Goal: Information Seeking & Learning: Check status

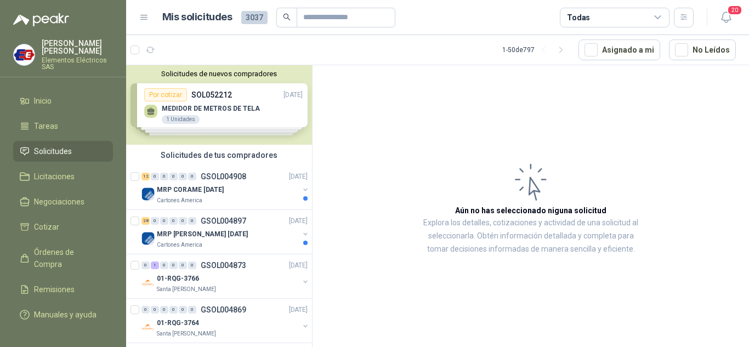
drag, startPoint x: 54, startPoint y: 150, endPoint x: 208, endPoint y: 157, distance: 153.7
click at [54, 150] on span "Solicitudes" at bounding box center [53, 151] width 38 height 12
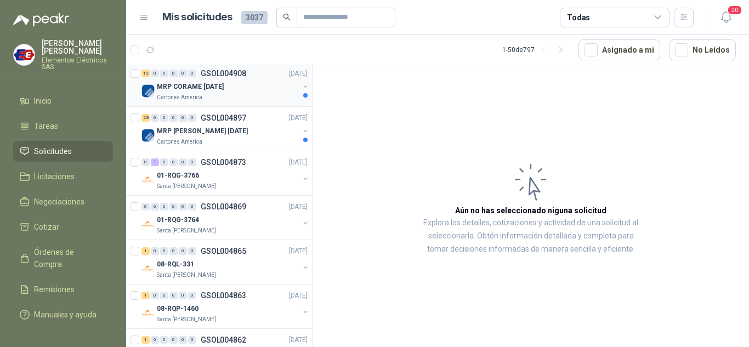
scroll to position [110, 0]
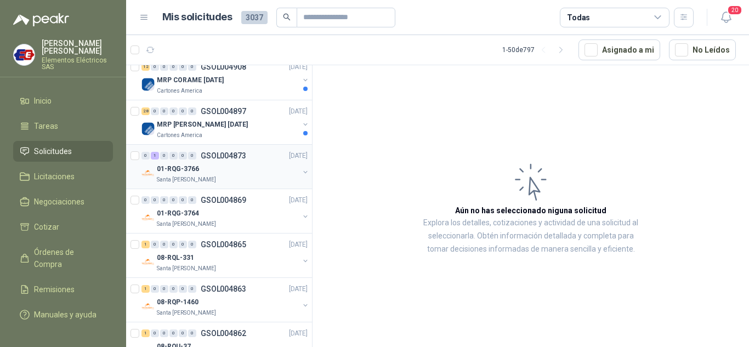
click at [172, 164] on p "01-RQG-3766" at bounding box center [178, 169] width 42 height 10
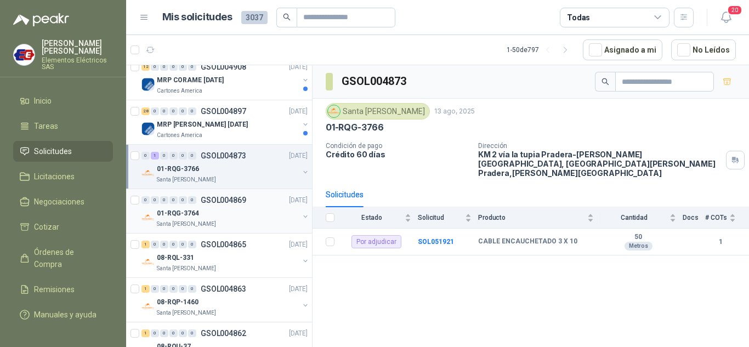
click at [176, 210] on p "01-RQG-3764" at bounding box center [178, 213] width 42 height 10
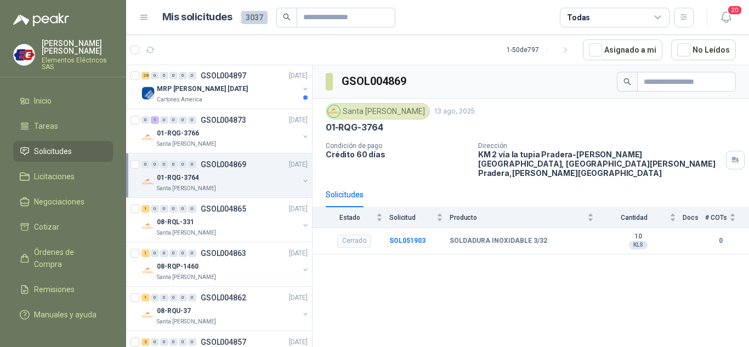
scroll to position [165, 0]
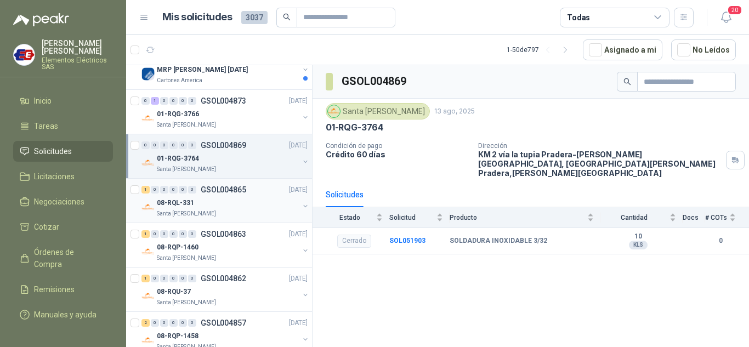
click at [170, 196] on div "08-RQL-331" at bounding box center [228, 202] width 142 height 13
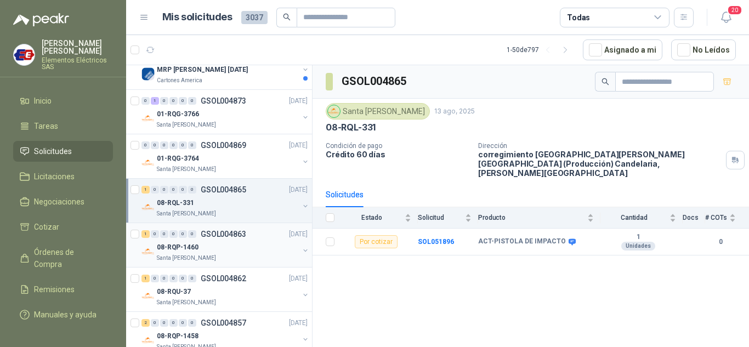
click at [171, 241] on div "08-RQP-1460" at bounding box center [228, 247] width 142 height 13
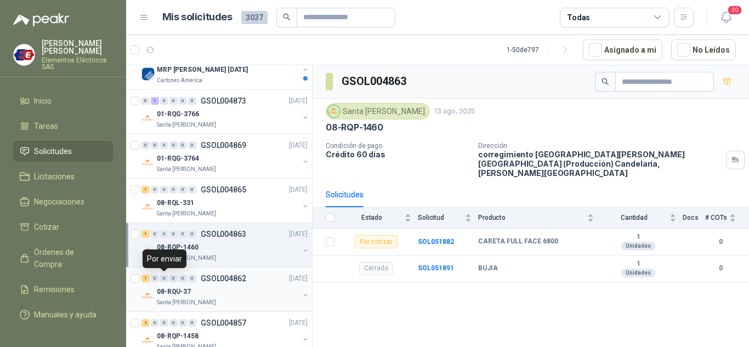
click at [168, 274] on div "1 0 0 0 0 0 GSOL004862 [DATE]" at bounding box center [225, 278] width 168 height 13
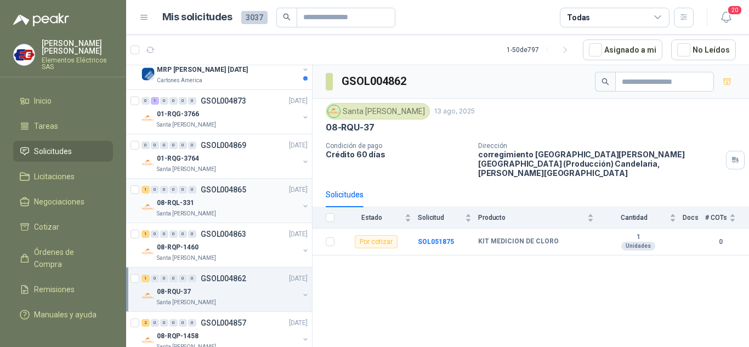
scroll to position [219, 0]
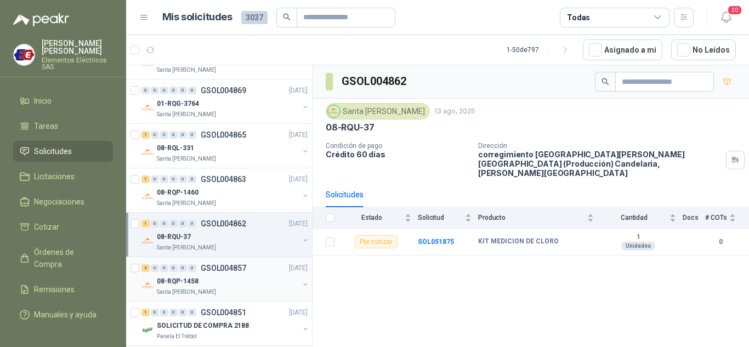
click at [163, 275] on div "08-RQP-1458" at bounding box center [228, 281] width 142 height 13
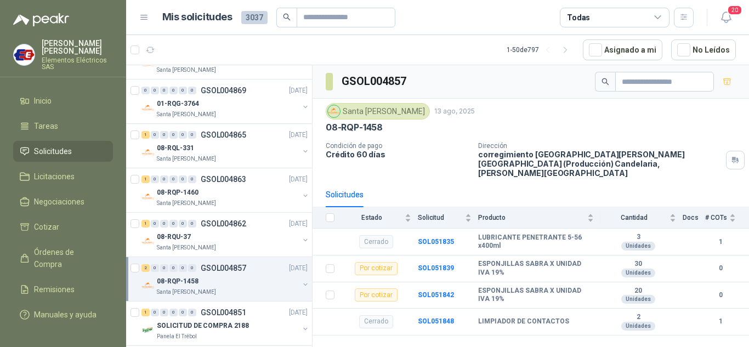
click at [46, 147] on span "Solicitudes" at bounding box center [53, 151] width 38 height 12
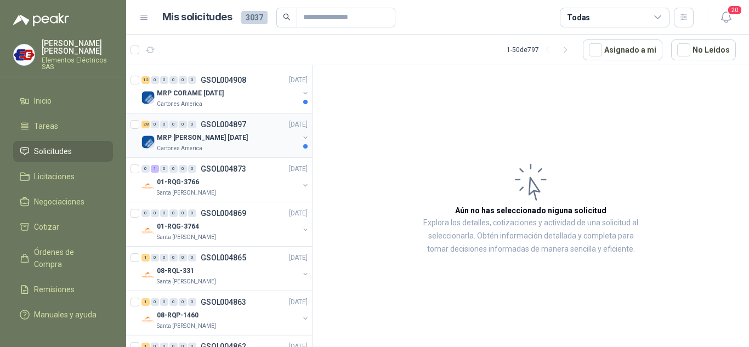
scroll to position [110, 0]
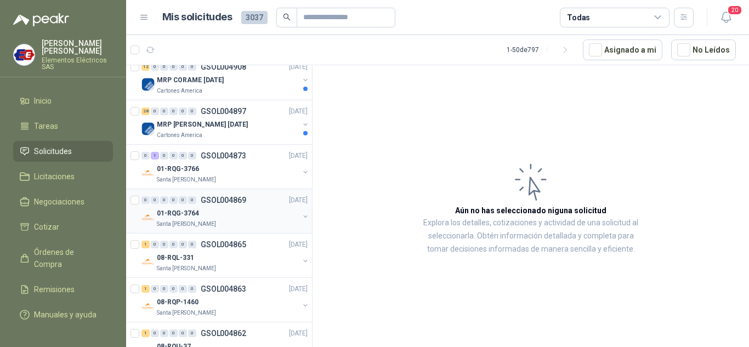
click at [171, 203] on div "0" at bounding box center [173, 200] width 8 height 8
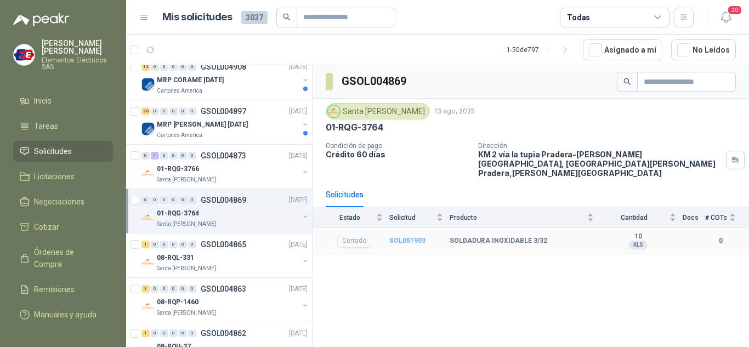
click at [411, 237] on b "SOL051903" at bounding box center [407, 241] width 36 height 8
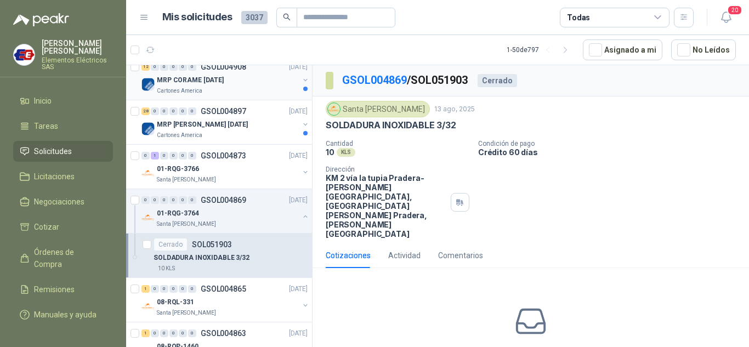
click at [169, 78] on p "MRP CORAME [DATE]" at bounding box center [190, 80] width 67 height 10
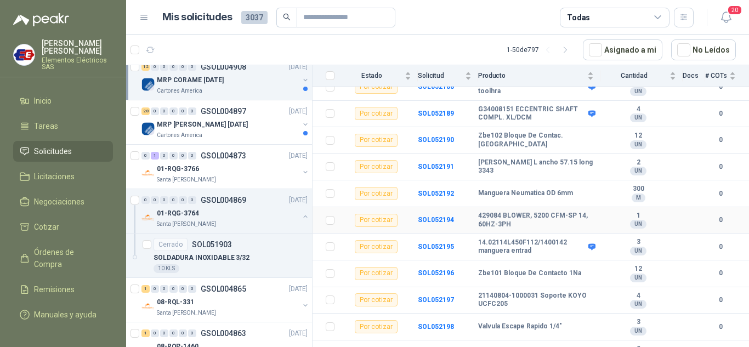
scroll to position [180, 0]
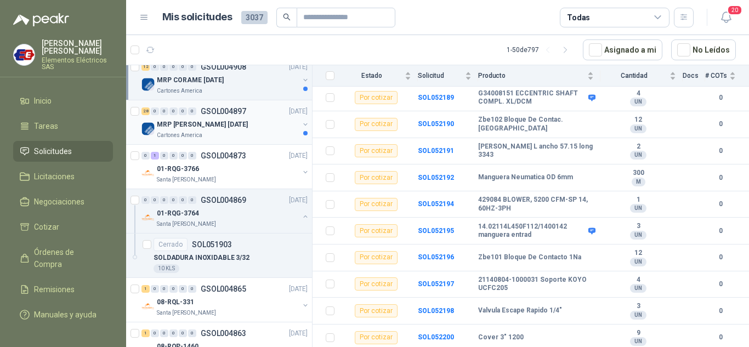
click at [174, 132] on p "Cartones America" at bounding box center [180, 135] width 46 height 9
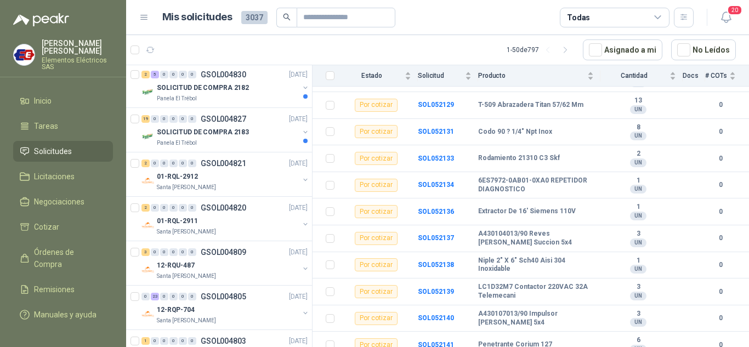
scroll to position [1097, 0]
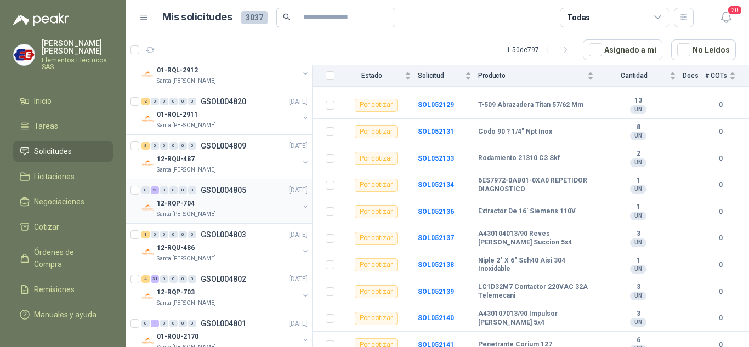
click at [173, 196] on div "0 23 0 0 0 0 GSOL004805 [DATE]" at bounding box center [225, 190] width 168 height 13
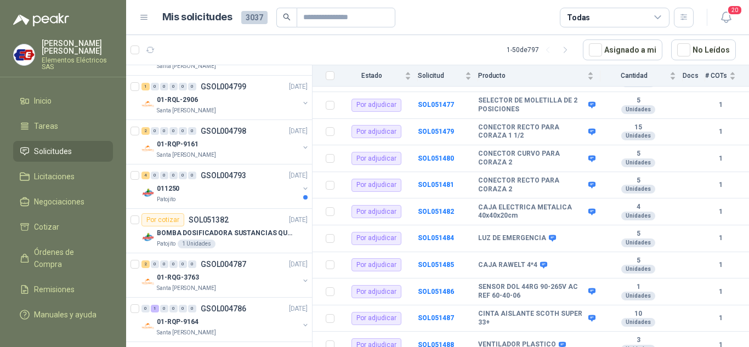
scroll to position [1426, 0]
